Goal: Information Seeking & Learning: Compare options

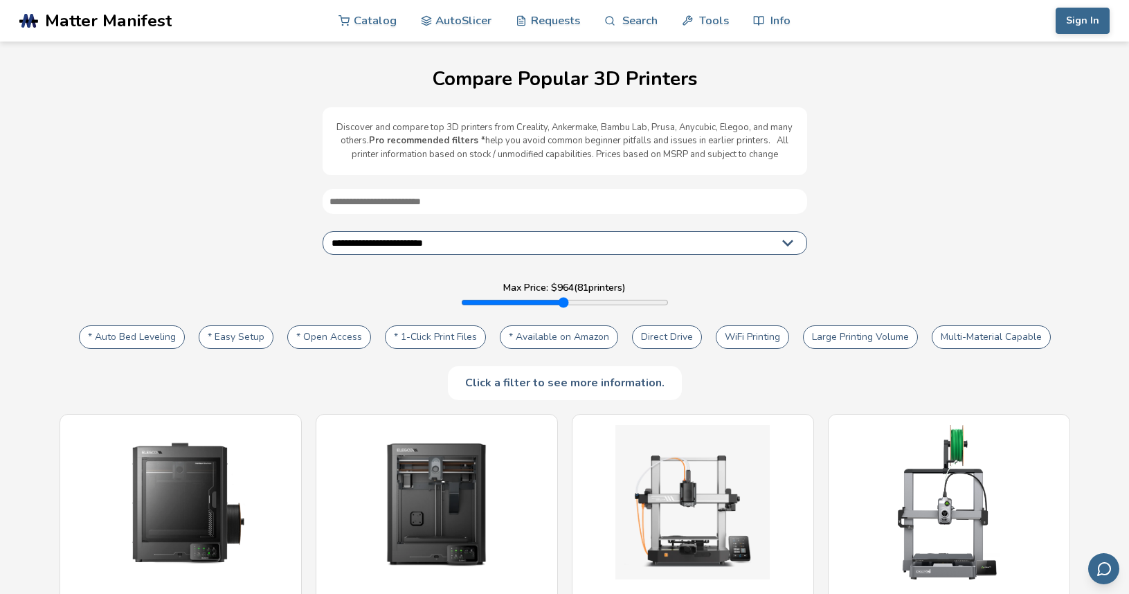
drag, startPoint x: 661, startPoint y: 305, endPoint x: 586, endPoint y: 302, distance: 74.9
type input "***"
click at [586, 302] on input "range" at bounding box center [565, 302] width 208 height 11
click at [220, 336] on button "* Easy Setup" at bounding box center [236, 337] width 75 height 24
click at [152, 340] on button "* Auto Bed Leveling" at bounding box center [132, 337] width 106 height 24
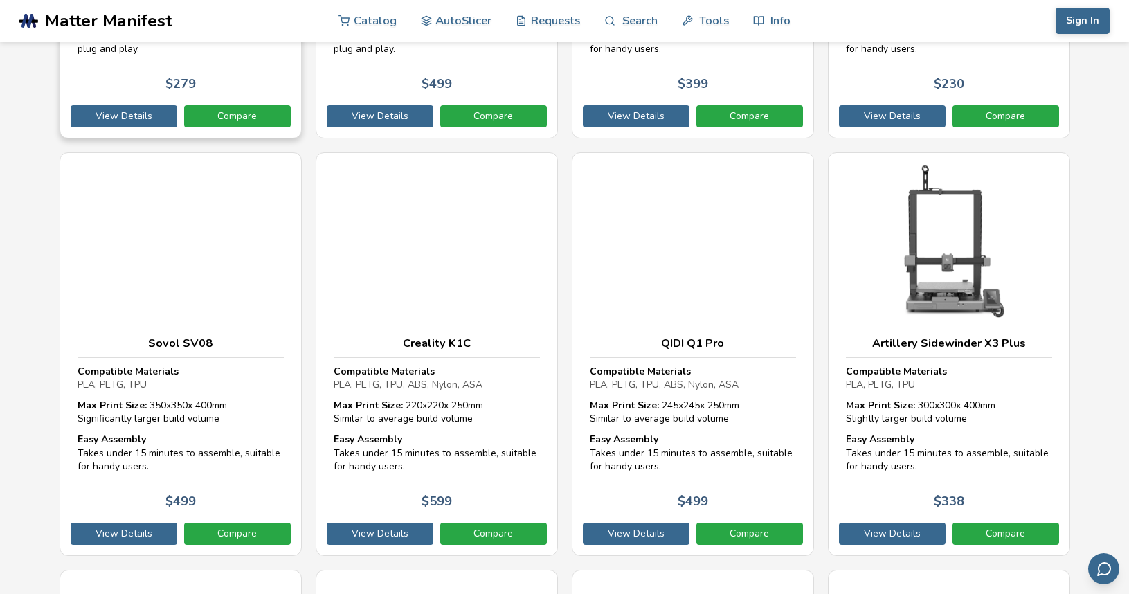
scroll to position [2354, 0]
